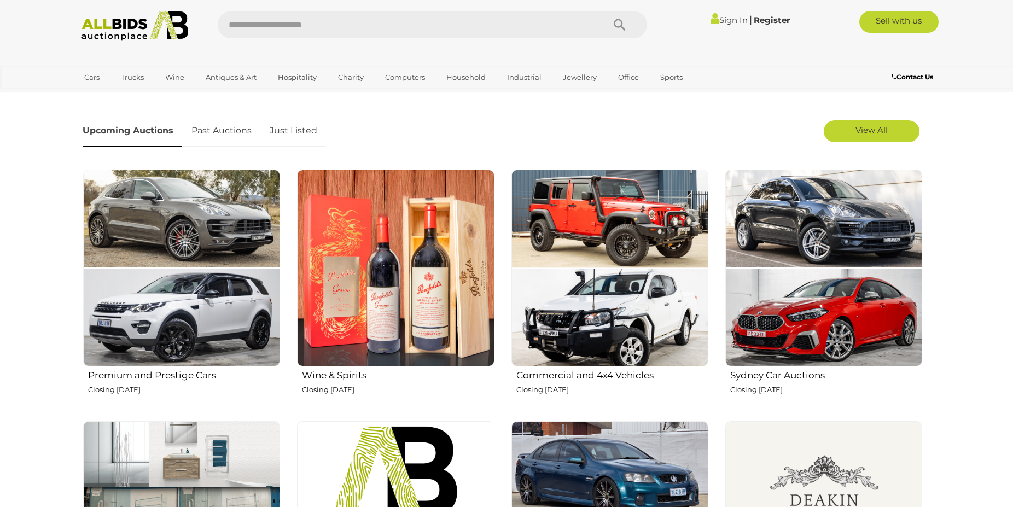
scroll to position [223, 0]
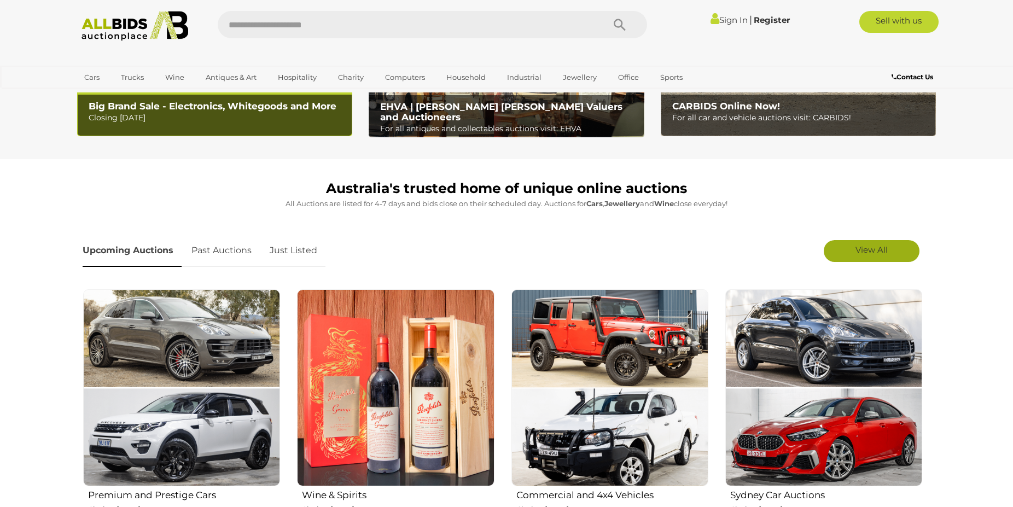
click at [858, 245] on span "View All" at bounding box center [871, 249] width 32 height 10
click at [724, 106] on b "CARBIDS Online Now!" at bounding box center [726, 106] width 108 height 11
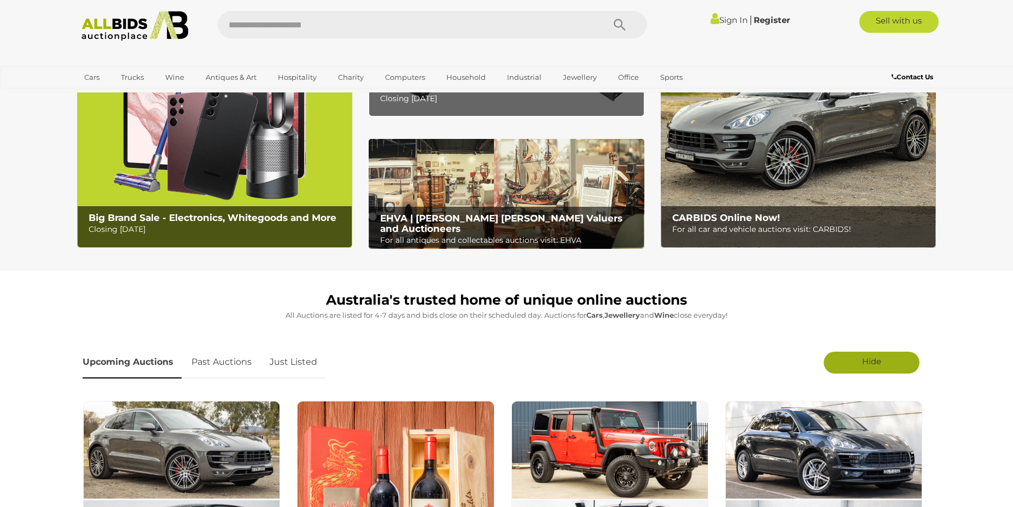
scroll to position [0, 0]
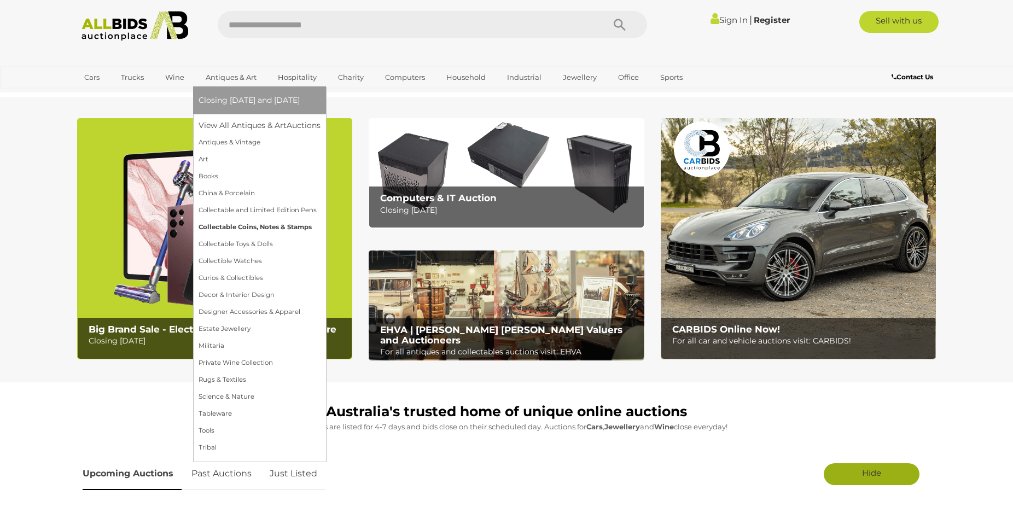
click at [243, 229] on link "Collectable Coins, Notes & Stamps" at bounding box center [260, 227] width 122 height 17
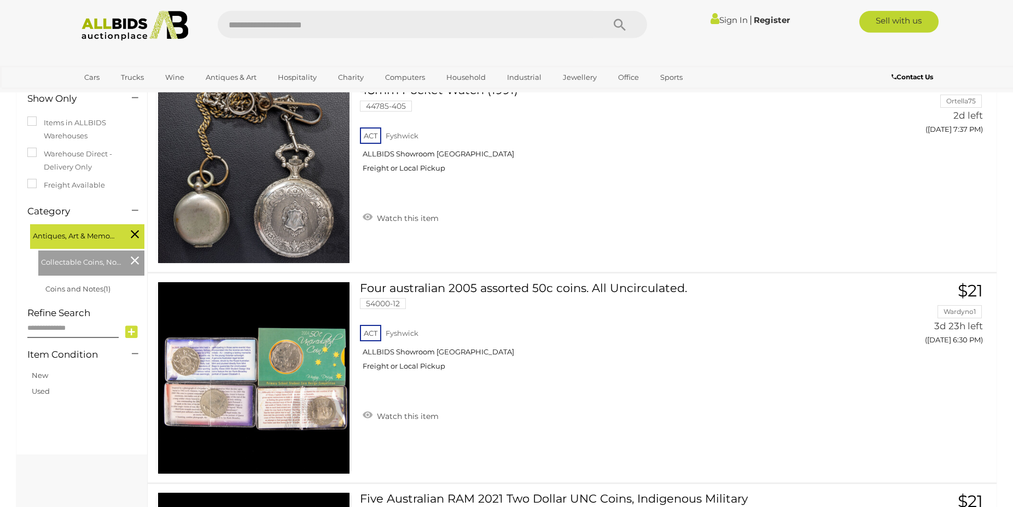
scroll to position [203, 0]
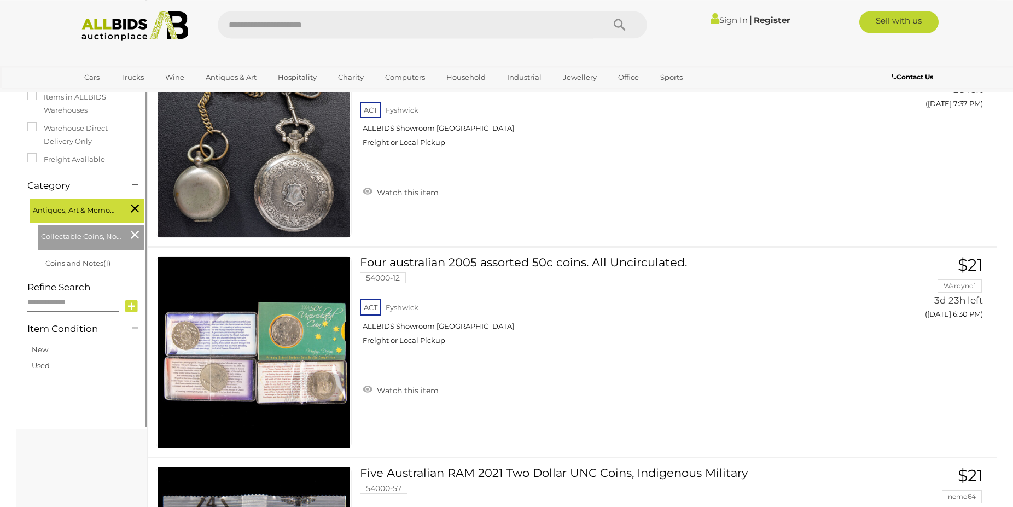
click at [39, 351] on link "New" at bounding box center [40, 349] width 16 height 9
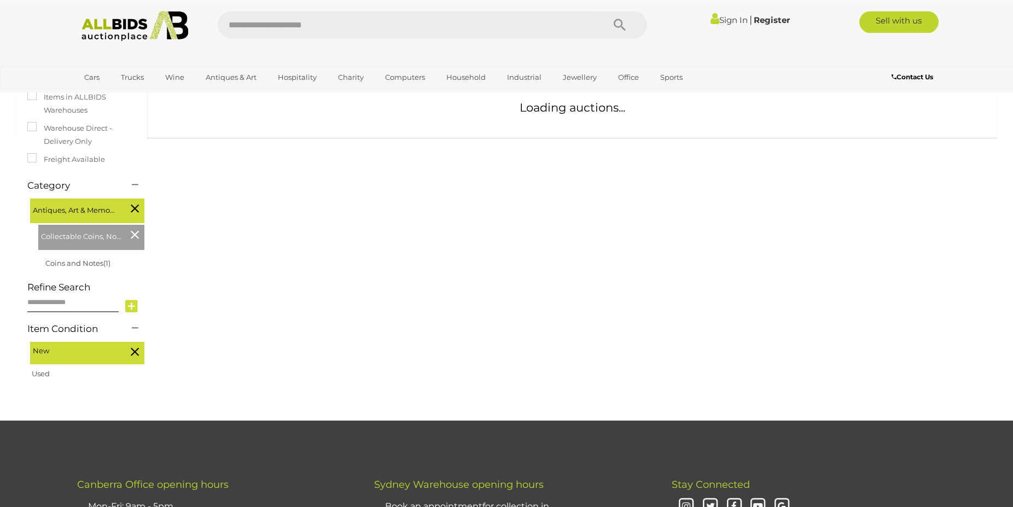
scroll to position [129, 0]
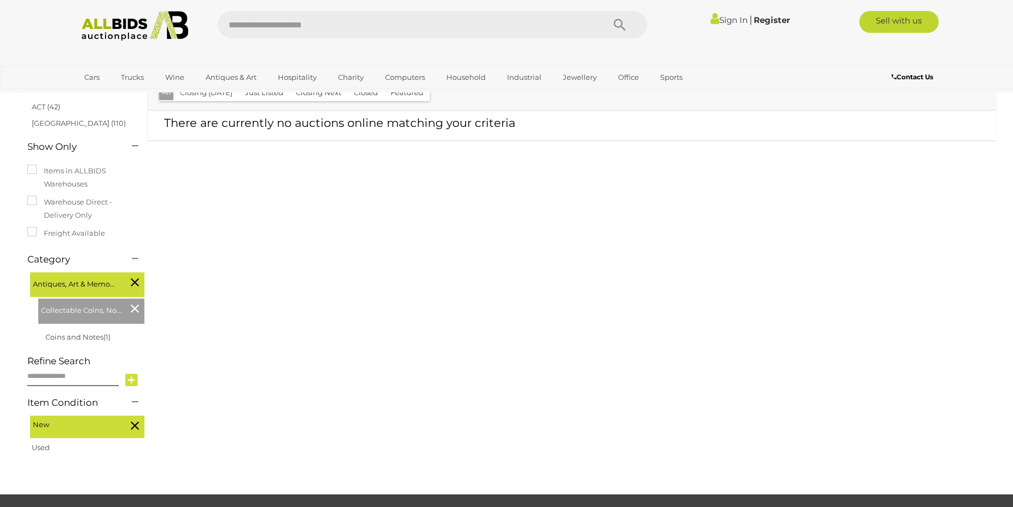
click at [135, 310] on icon at bounding box center [135, 308] width 8 height 14
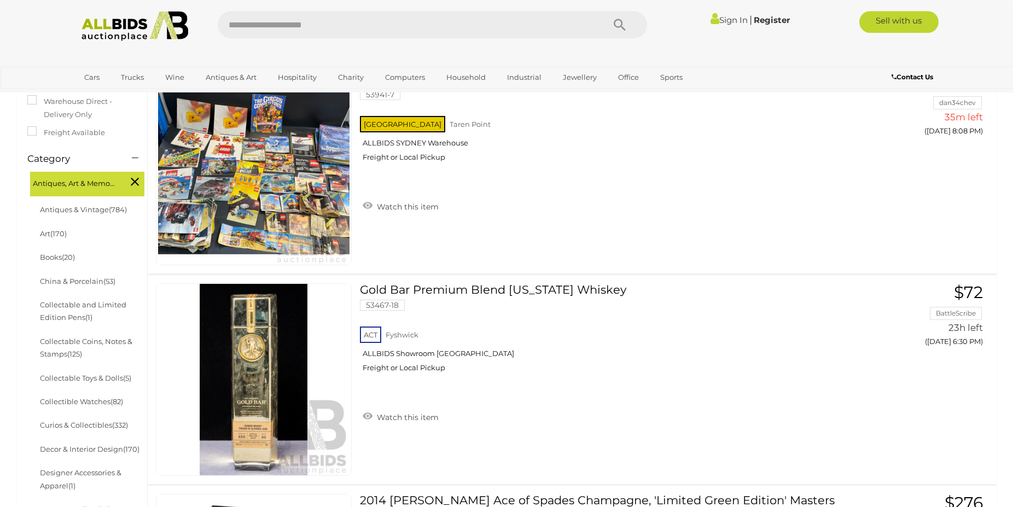
scroll to position [279, 0]
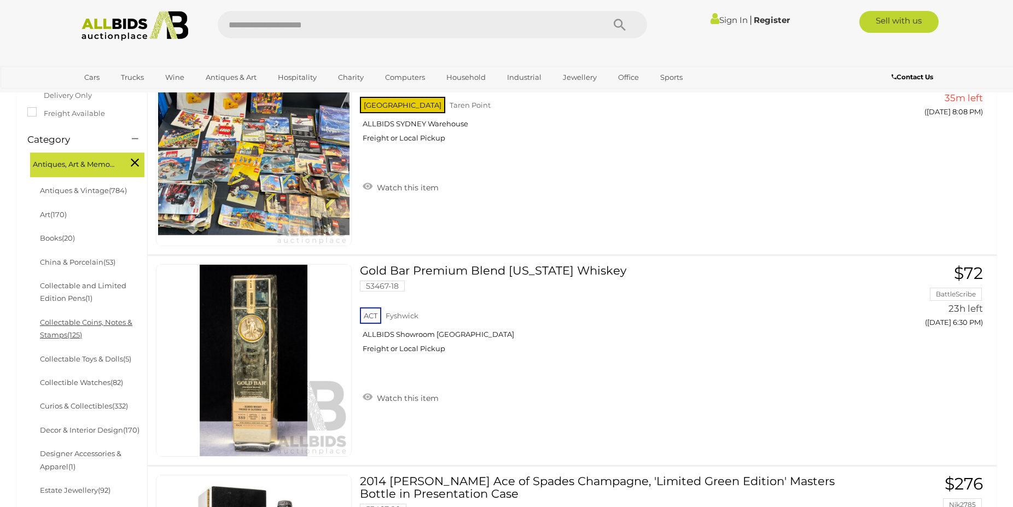
click at [86, 318] on link "Collectable Coins, Notes & Stamps (125)" at bounding box center [86, 328] width 92 height 21
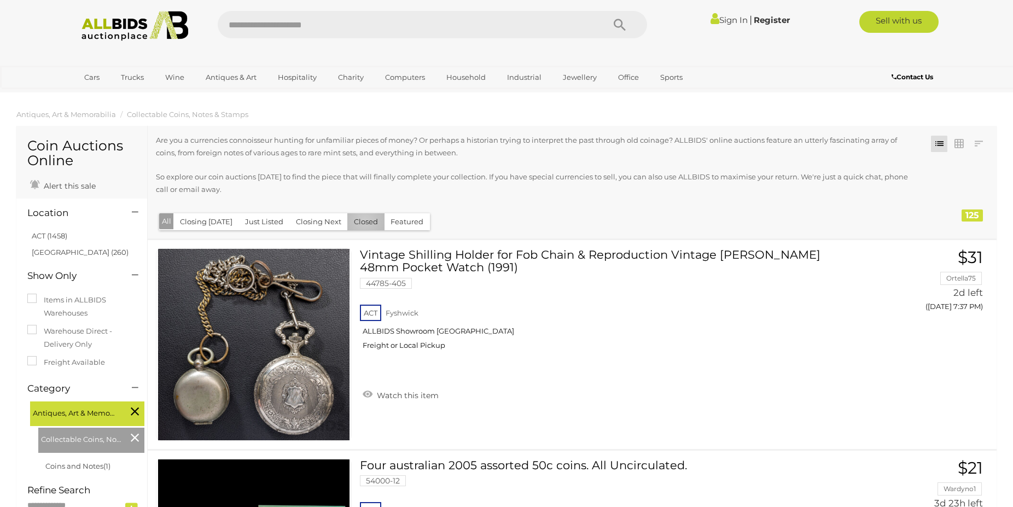
click at [360, 220] on button "Closed" at bounding box center [365, 221] width 37 height 17
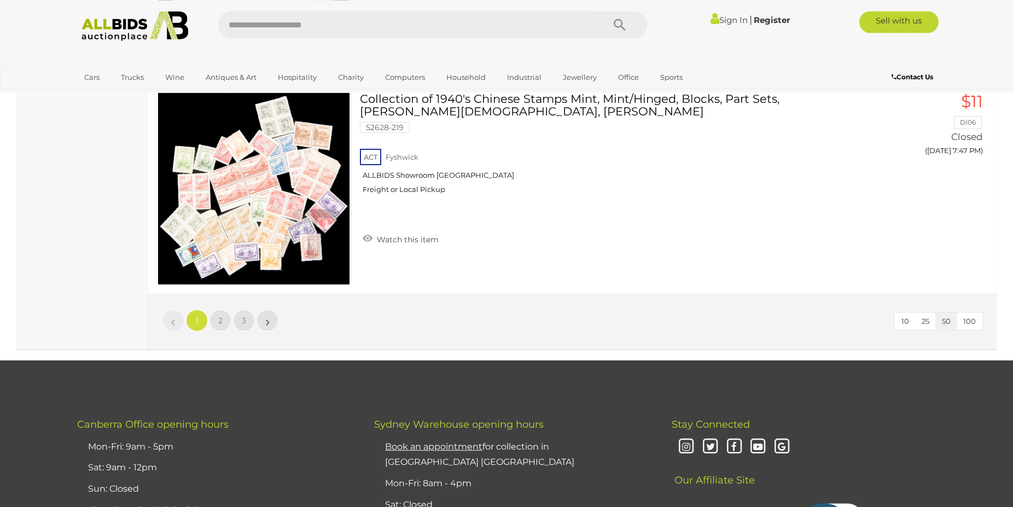
scroll to position [10460, 0]
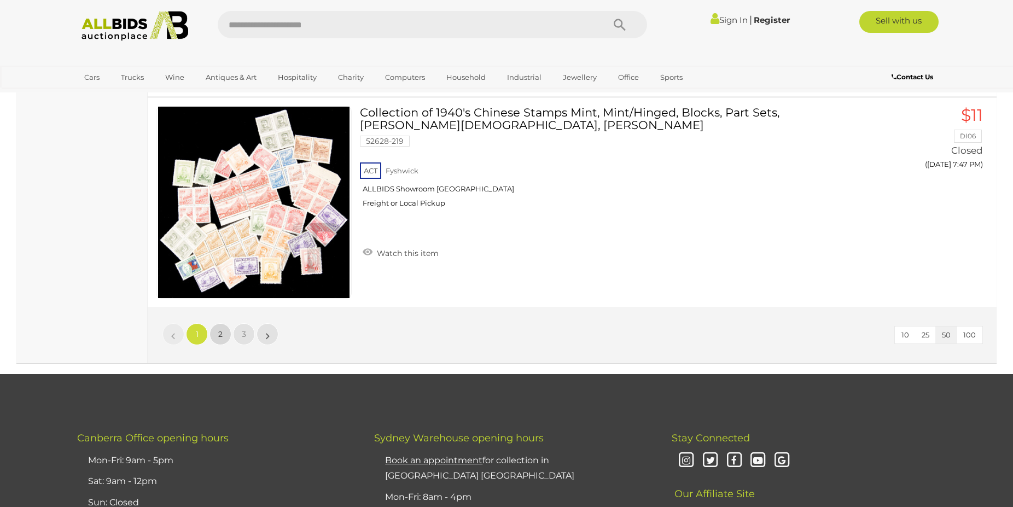
click at [220, 333] on span "2" at bounding box center [220, 334] width 4 height 10
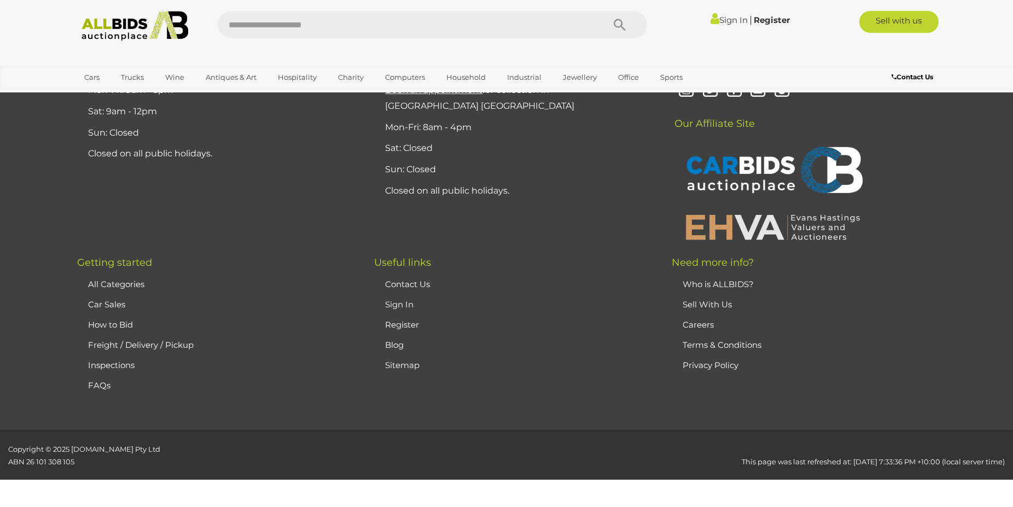
scroll to position [129, 0]
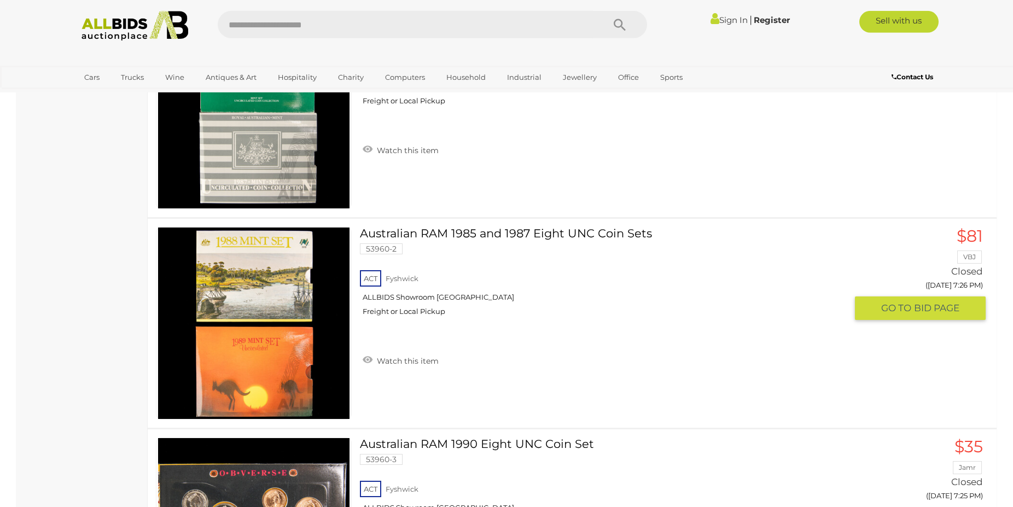
scroll to position [3421, 0]
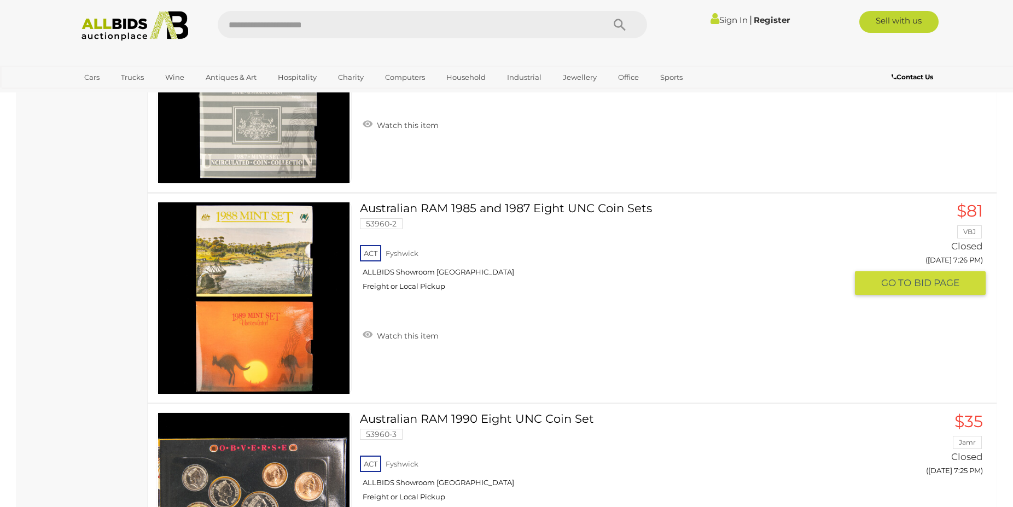
click at [261, 293] on img at bounding box center [253, 297] width 191 height 191
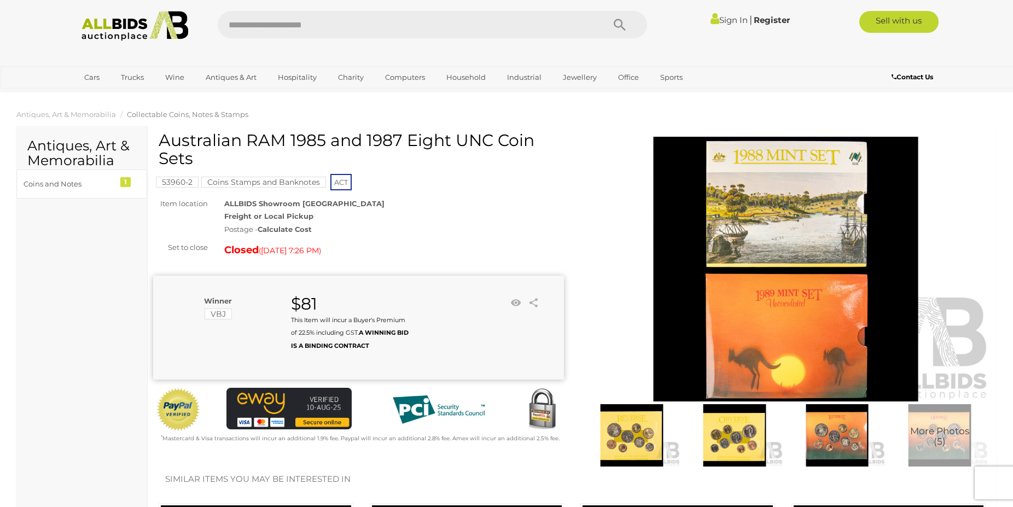
click at [787, 271] on img at bounding box center [785, 269] width 411 height 265
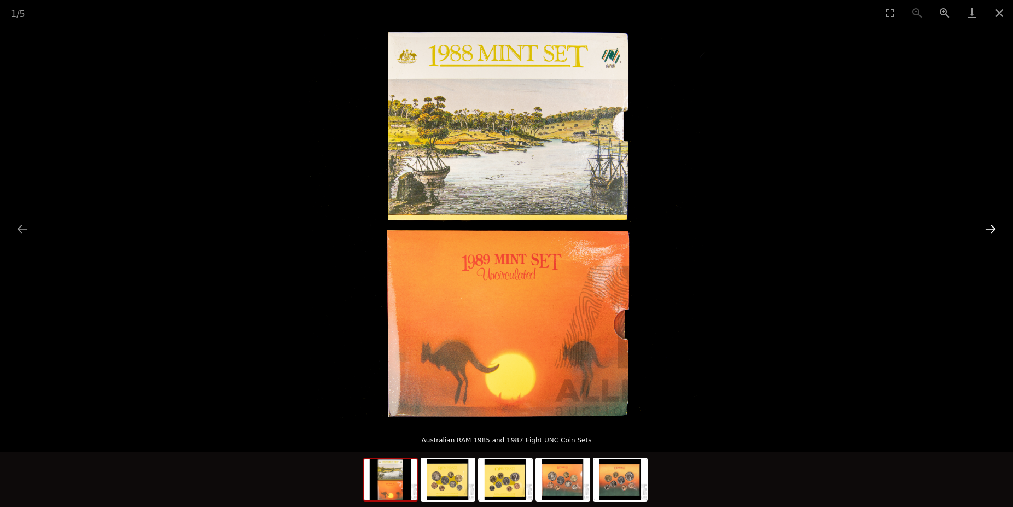
click at [990, 229] on button "Next slide" at bounding box center [990, 228] width 23 height 21
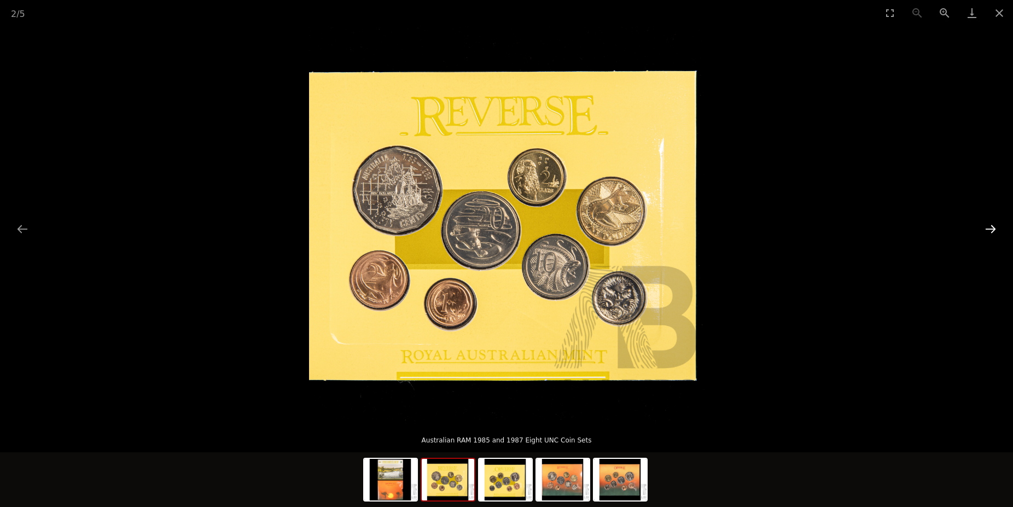
click at [990, 229] on button "Next slide" at bounding box center [990, 228] width 23 height 21
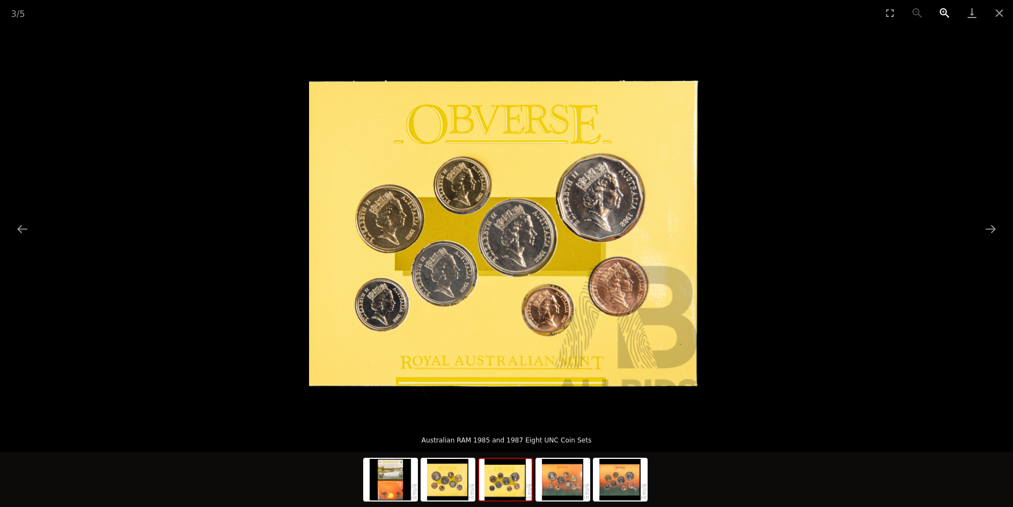
click at [942, 10] on button "Zoom in" at bounding box center [944, 13] width 27 height 26
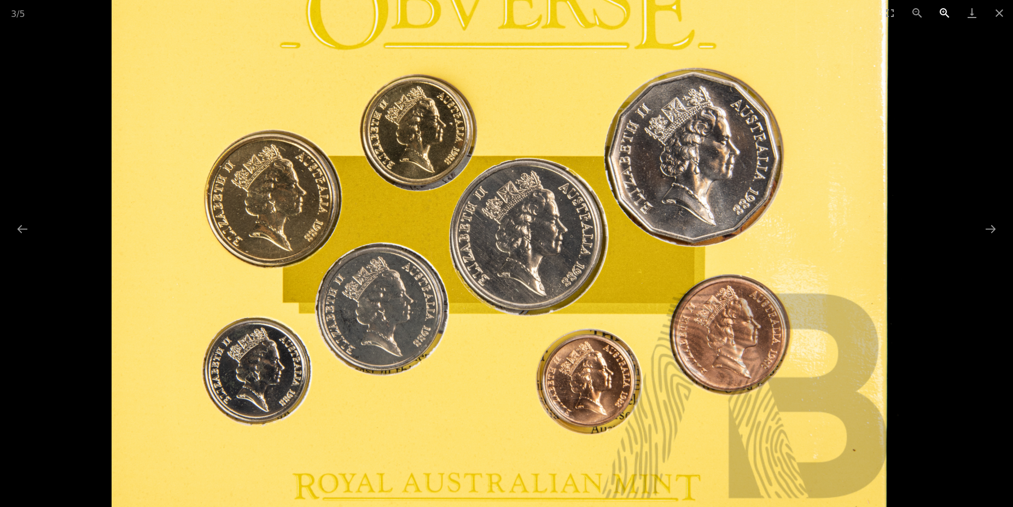
click at [943, 9] on button "Zoom in" at bounding box center [944, 13] width 27 height 26
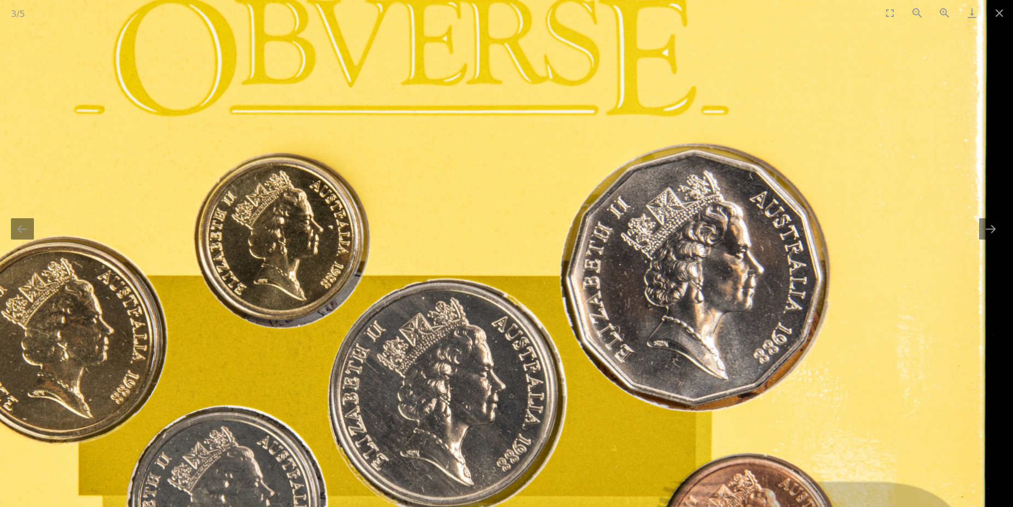
drag, startPoint x: 911, startPoint y: 169, endPoint x: 788, endPoint y: 327, distance: 200.3
click at [789, 330] on img at bounding box center [414, 354] width 1186 height 1186
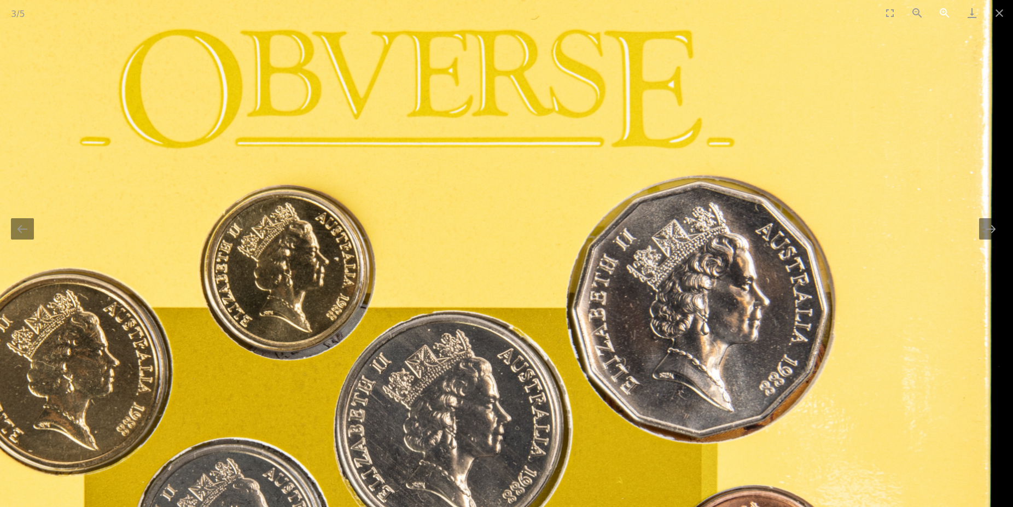
click at [943, 13] on button "Zoom in" at bounding box center [944, 13] width 27 height 26
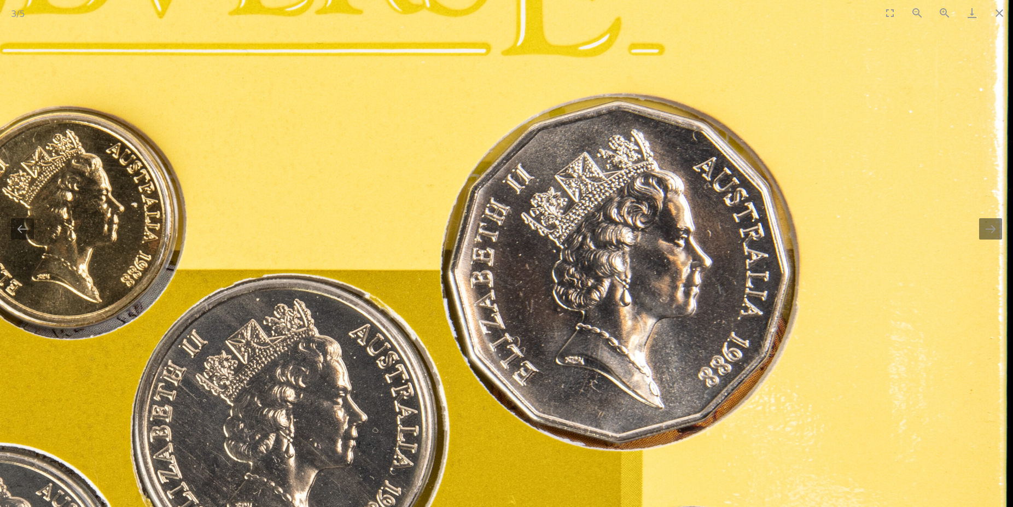
drag, startPoint x: 773, startPoint y: 304, endPoint x: 401, endPoint y: 94, distance: 427.1
click at [401, 94] on img at bounding box center [246, 374] width 1582 height 1582
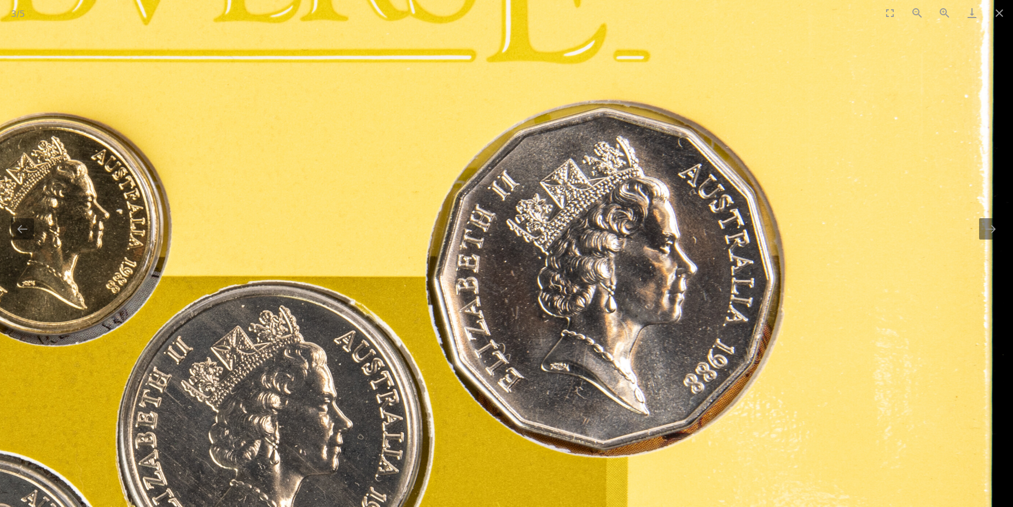
drag, startPoint x: 831, startPoint y: 199, endPoint x: 837, endPoint y: 235, distance: 36.6
click at [837, 235] on img at bounding box center [231, 381] width 1582 height 1582
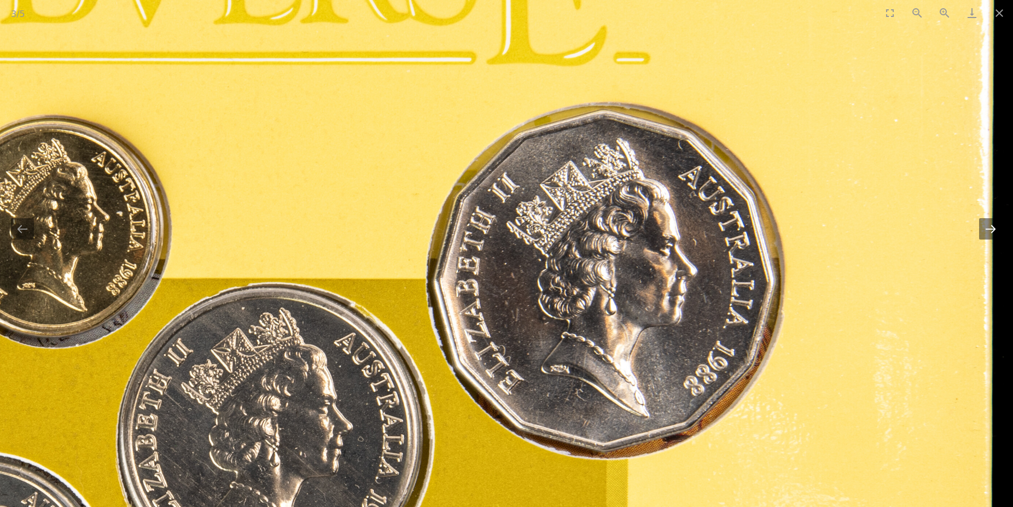
click at [989, 230] on button "Next slide" at bounding box center [990, 228] width 23 height 21
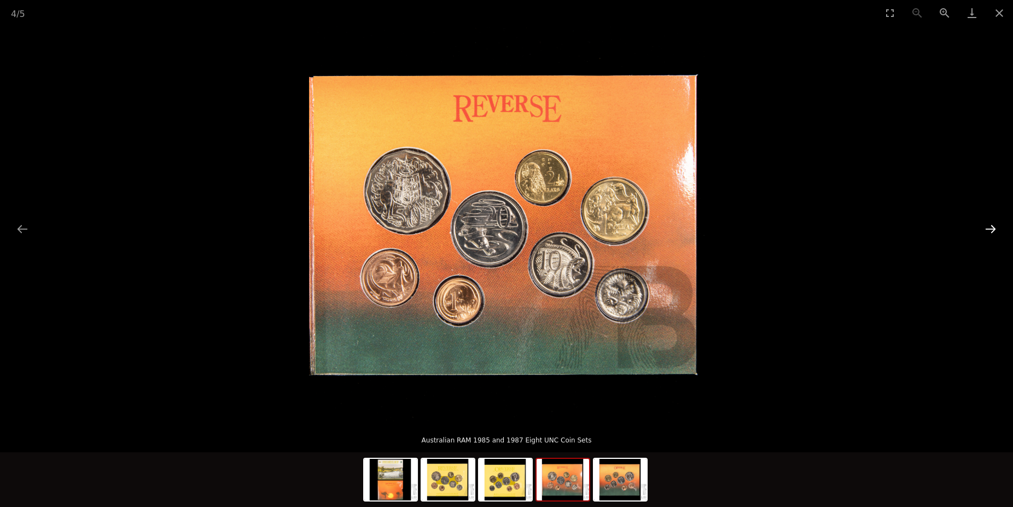
click at [990, 230] on button "Next slide" at bounding box center [990, 228] width 23 height 21
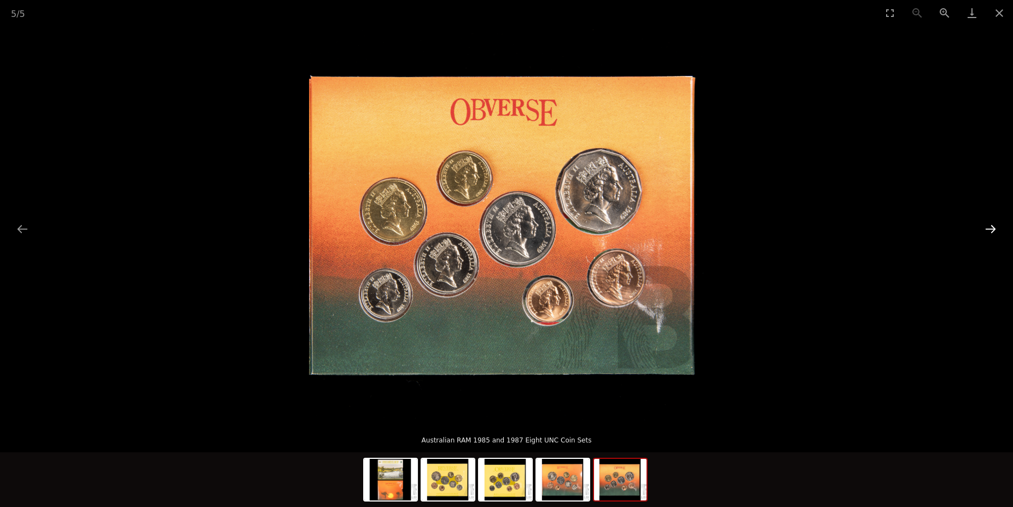
click at [990, 230] on button "Next slide" at bounding box center [990, 228] width 23 height 21
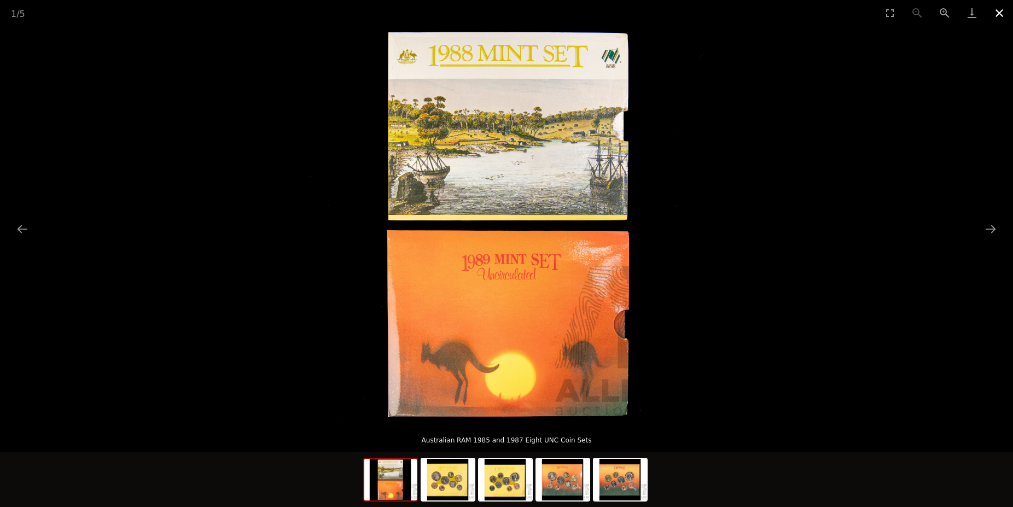
click at [999, 11] on button "Close gallery" at bounding box center [999, 13] width 27 height 26
